Goal: Information Seeking & Learning: Learn about a topic

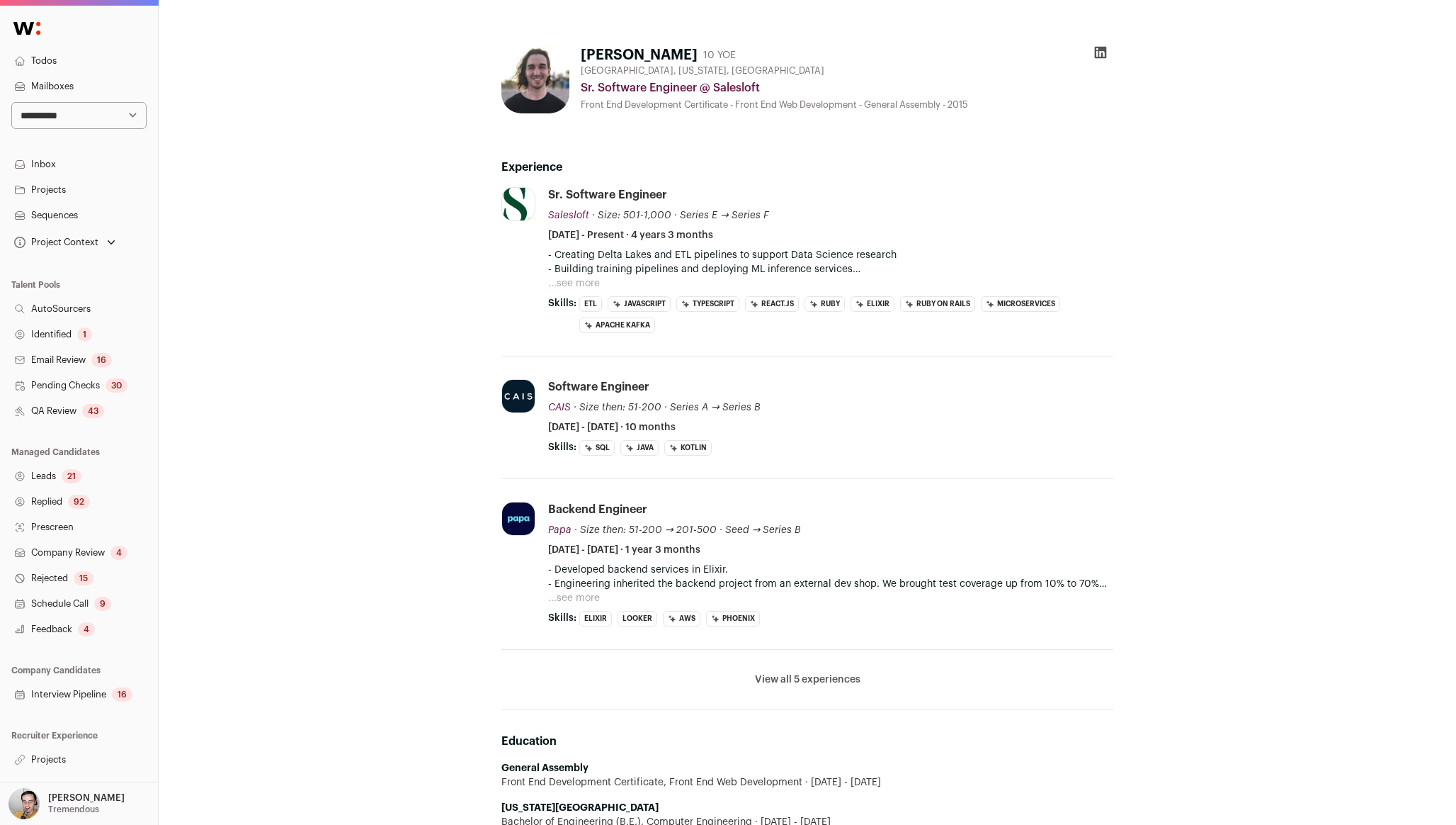
click at [574, 279] on button "...see more" at bounding box center [574, 282] width 51 height 14
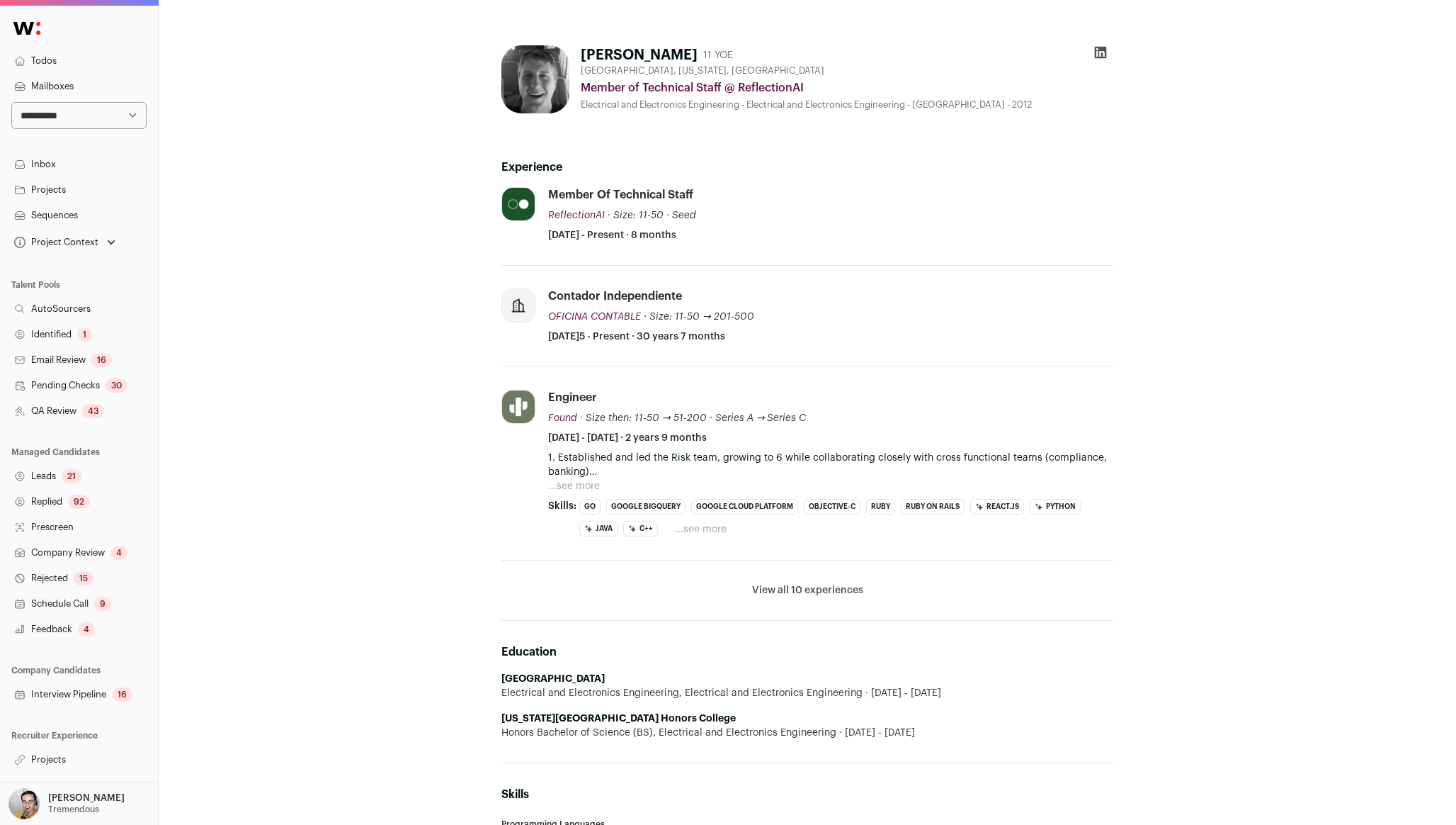
click at [608, 293] on div "contador independiente" at bounding box center [615, 296] width 134 height 16
copy div "contador independiente"
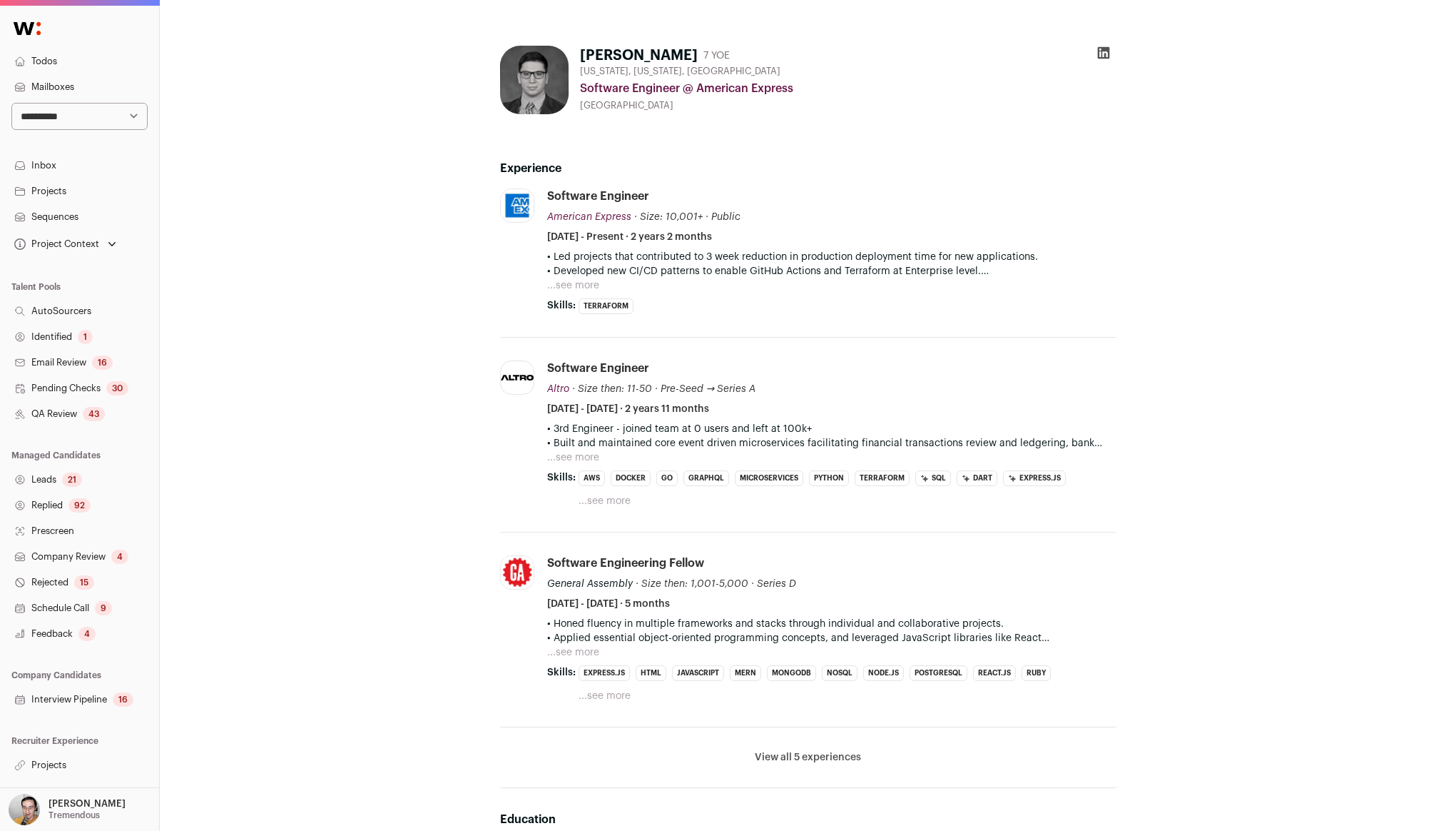
click at [589, 287] on button "...see more" at bounding box center [573, 284] width 52 height 14
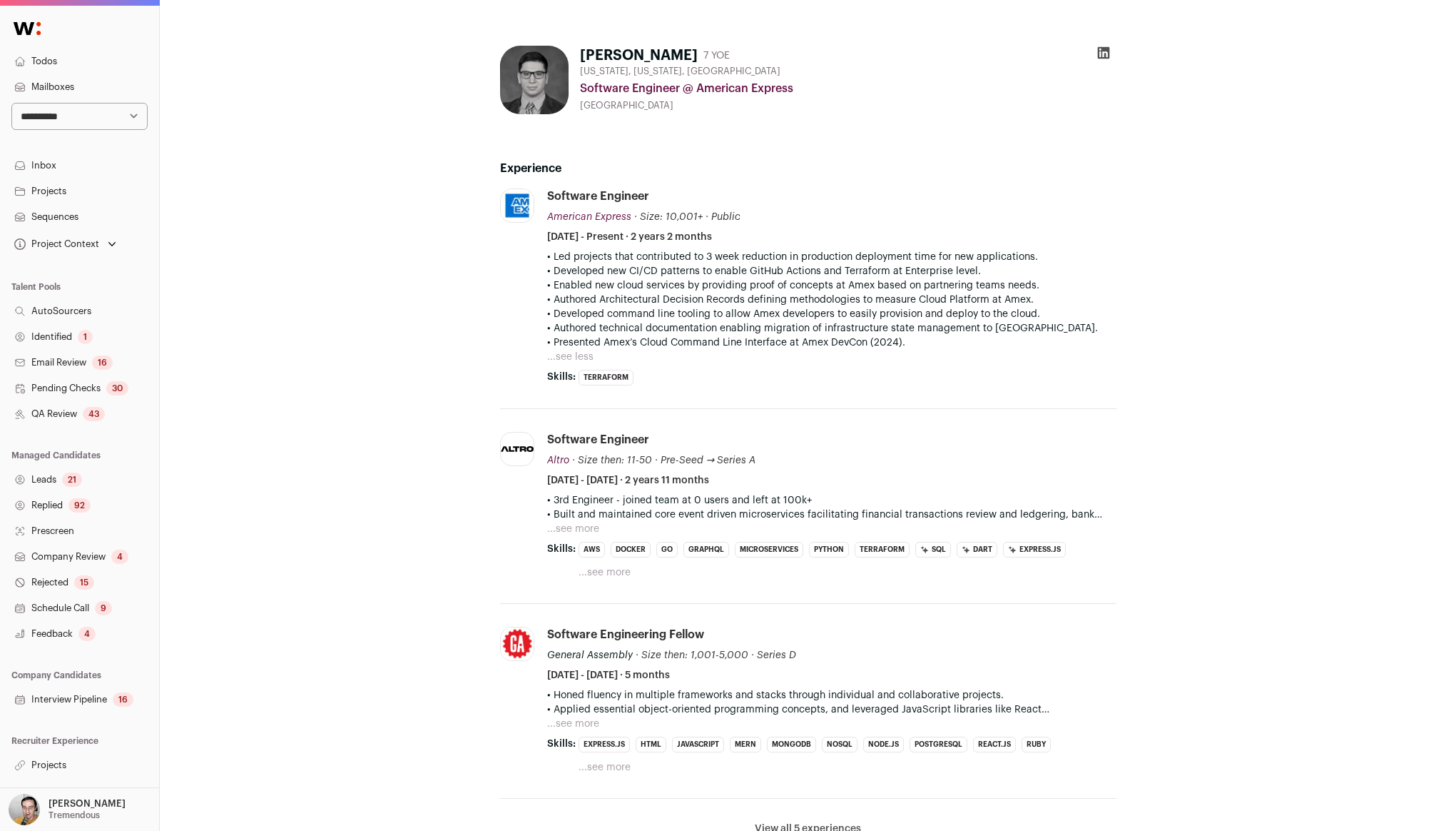
click at [571, 532] on button "...see more" at bounding box center [573, 528] width 52 height 14
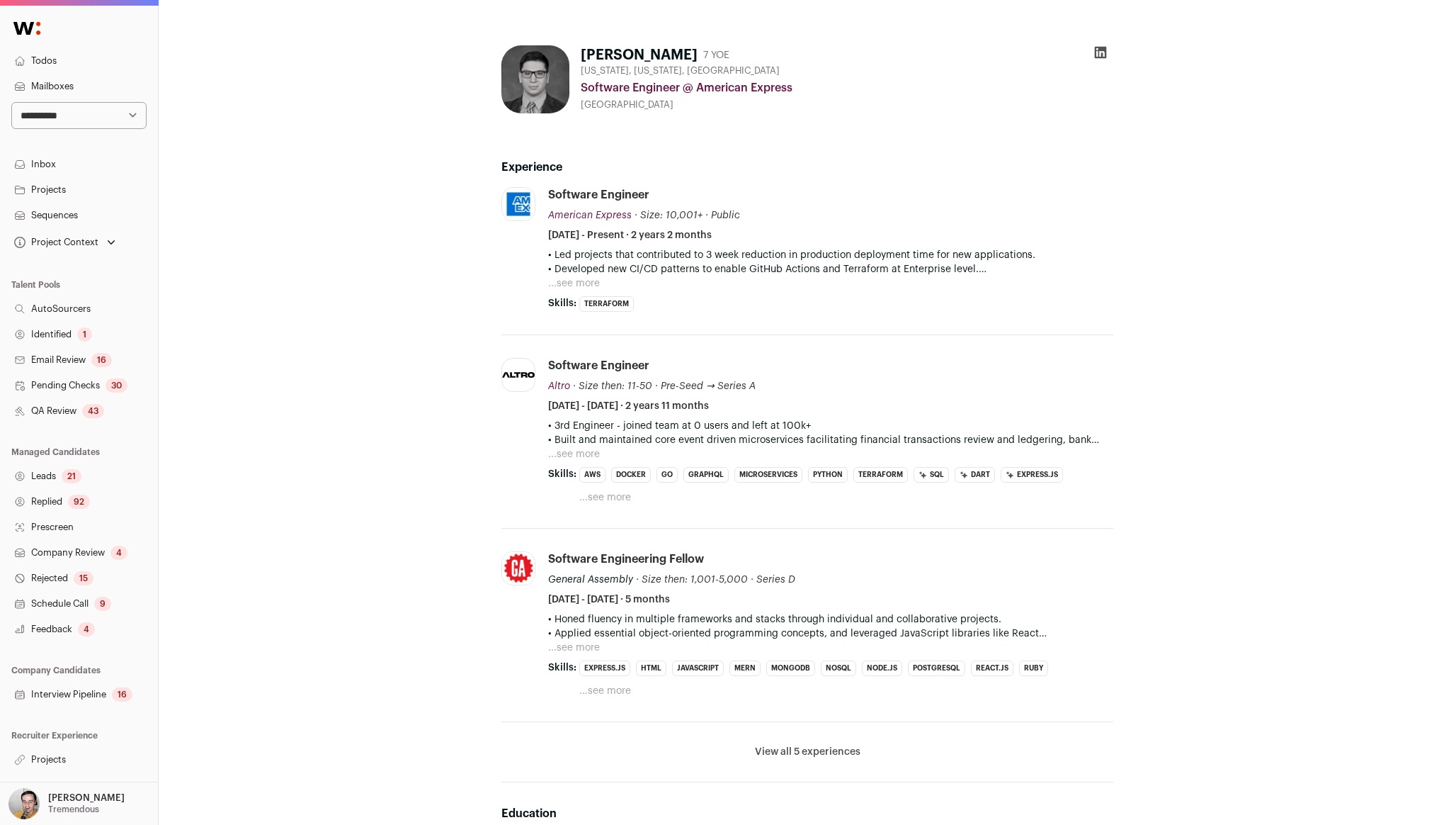
click at [588, 281] on button "...see more" at bounding box center [574, 282] width 51 height 14
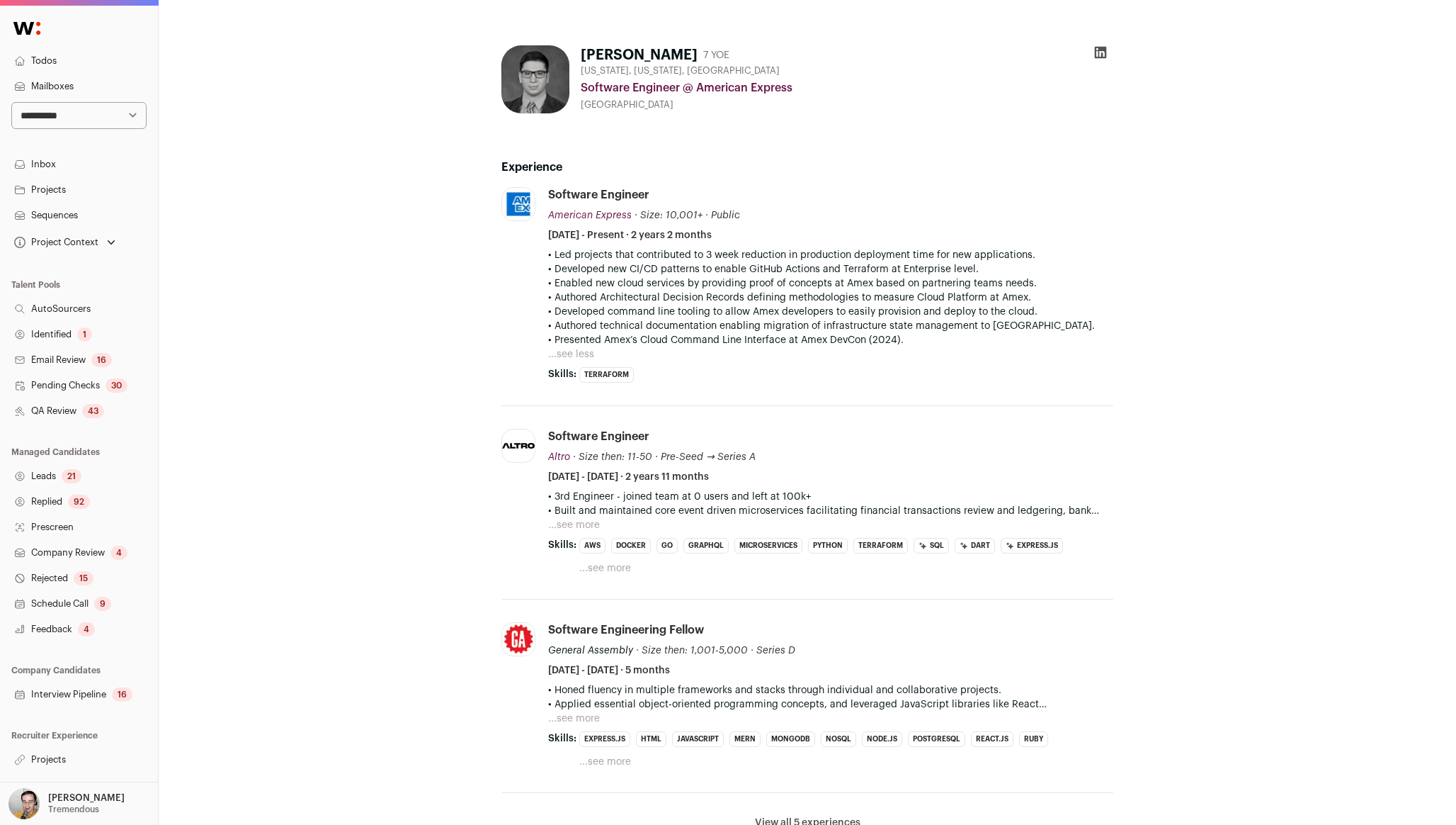
click at [559, 522] on button "...see more" at bounding box center [574, 524] width 51 height 14
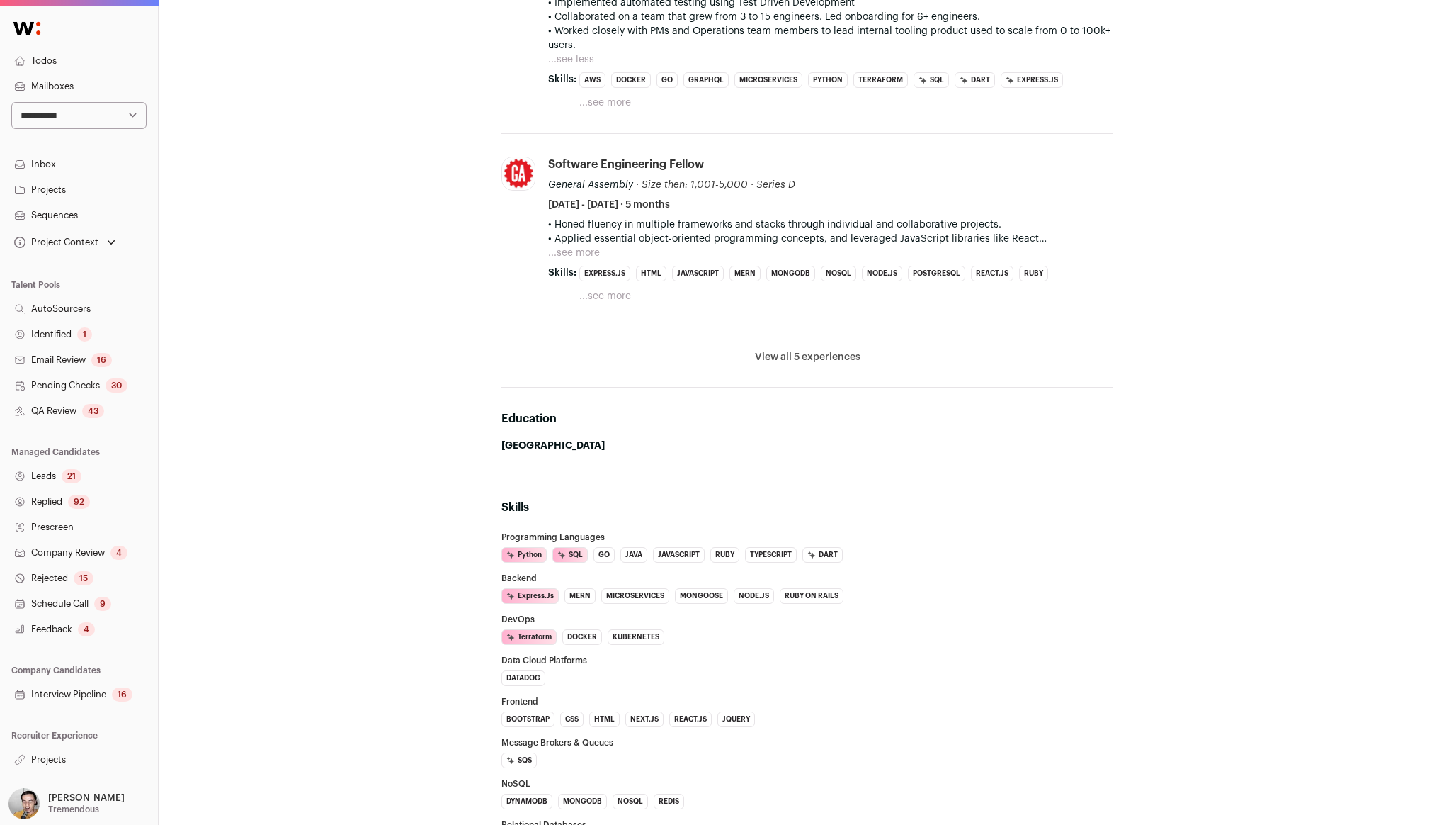
scroll to position [787, 0]
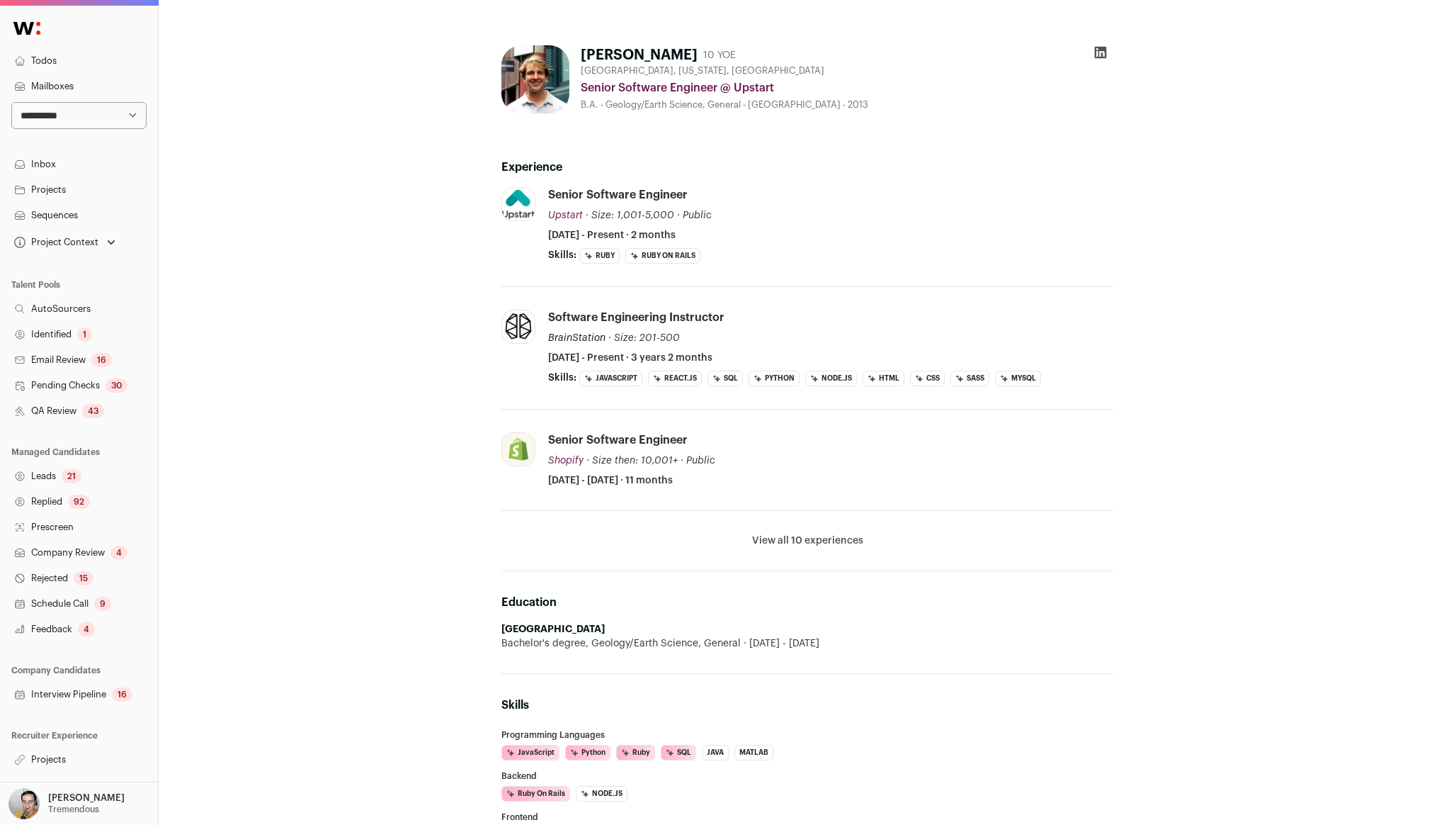
click at [827, 546] on button "View all 10 experiences" at bounding box center [807, 540] width 111 height 14
